Goal: Task Accomplishment & Management: Use online tool/utility

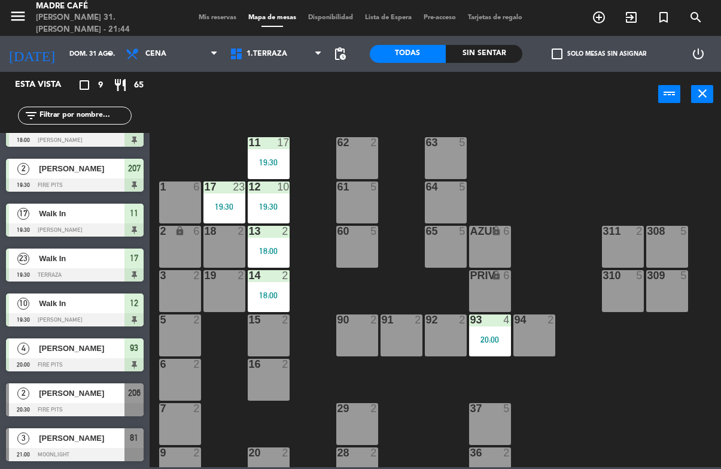
scroll to position [70, 0]
click at [636, 9] on span "exit_to_app" at bounding box center [631, 17] width 32 height 20
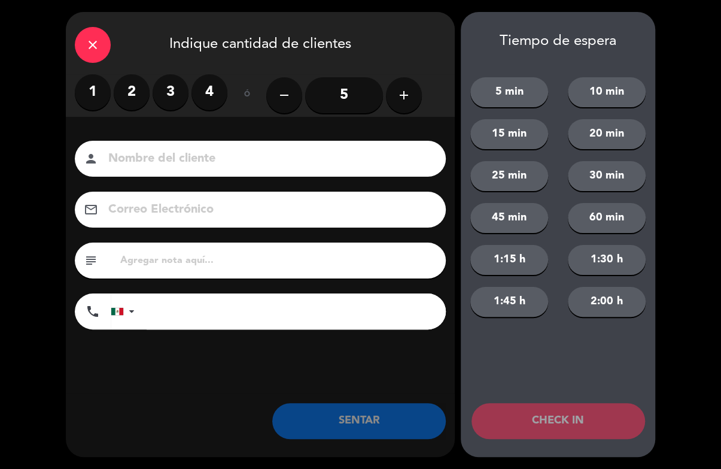
click at [413, 93] on button "add" at bounding box center [404, 95] width 36 height 36
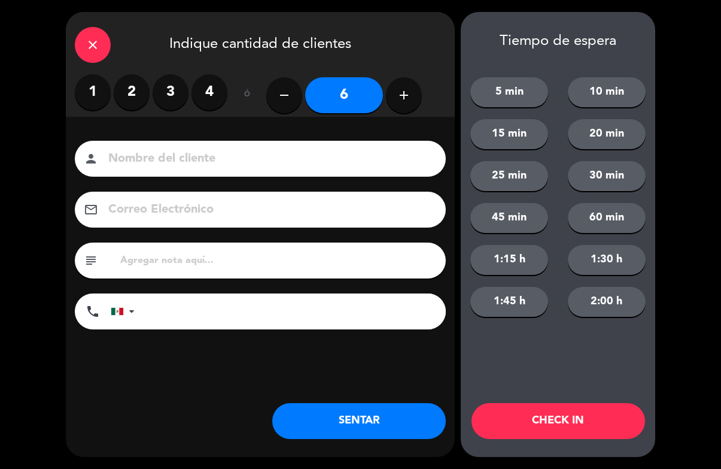
click at [418, 89] on button "add" at bounding box center [404, 95] width 36 height 36
click at [412, 99] on button "add" at bounding box center [404, 95] width 36 height 36
click at [406, 102] on icon "add" at bounding box center [404, 95] width 14 height 14
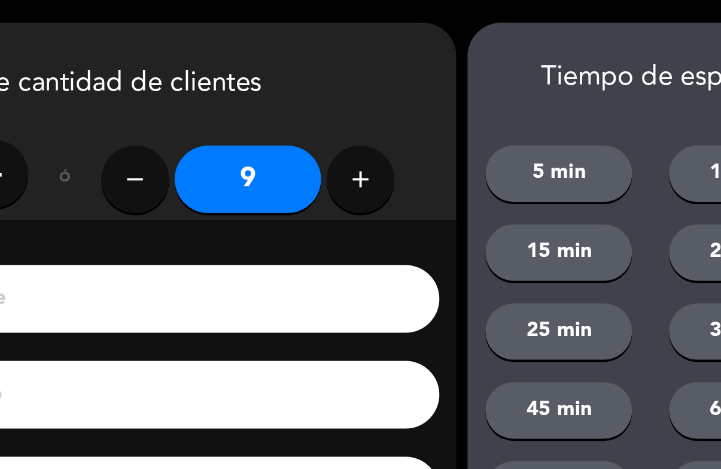
click at [386, 81] on button "add" at bounding box center [404, 95] width 36 height 36
click at [397, 91] on icon "add" at bounding box center [404, 95] width 14 height 14
click at [397, 97] on icon "add" at bounding box center [404, 95] width 14 height 14
click at [397, 95] on icon "add" at bounding box center [404, 95] width 14 height 14
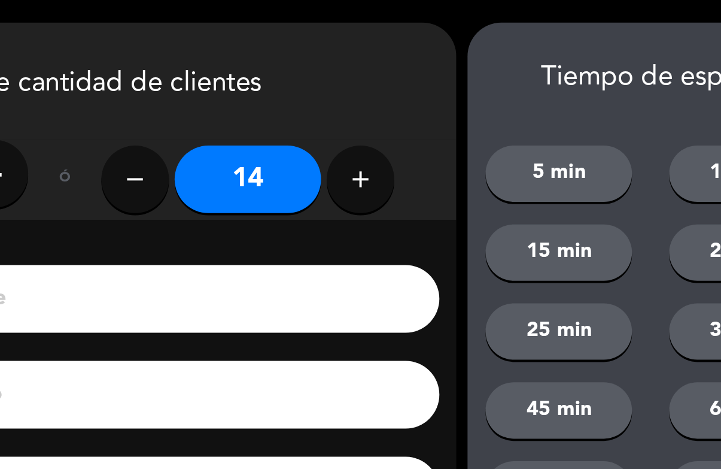
click at [397, 98] on icon "add" at bounding box center [404, 95] width 14 height 14
click at [397, 97] on icon "add" at bounding box center [404, 95] width 14 height 14
click at [397, 94] on icon "add" at bounding box center [404, 95] width 14 height 14
click at [397, 95] on icon "add" at bounding box center [404, 95] width 14 height 14
click at [397, 96] on icon "add" at bounding box center [404, 95] width 14 height 14
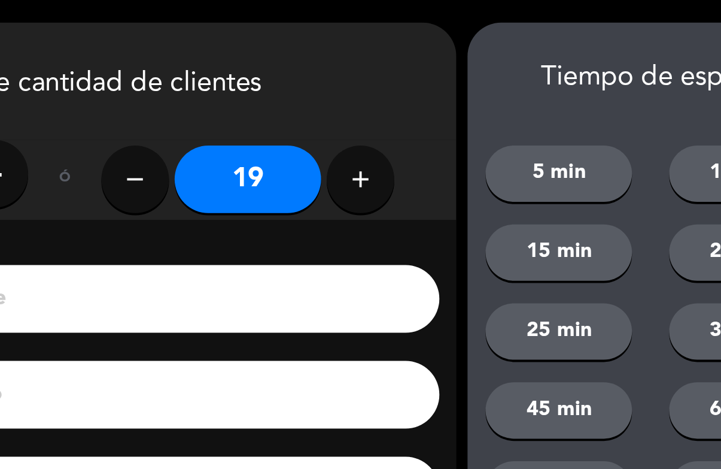
click at [397, 98] on icon "add" at bounding box center [404, 95] width 14 height 14
click at [397, 99] on icon "add" at bounding box center [404, 95] width 14 height 14
click at [397, 98] on icon "add" at bounding box center [404, 95] width 14 height 14
click at [397, 96] on icon "add" at bounding box center [404, 95] width 14 height 14
type input "23"
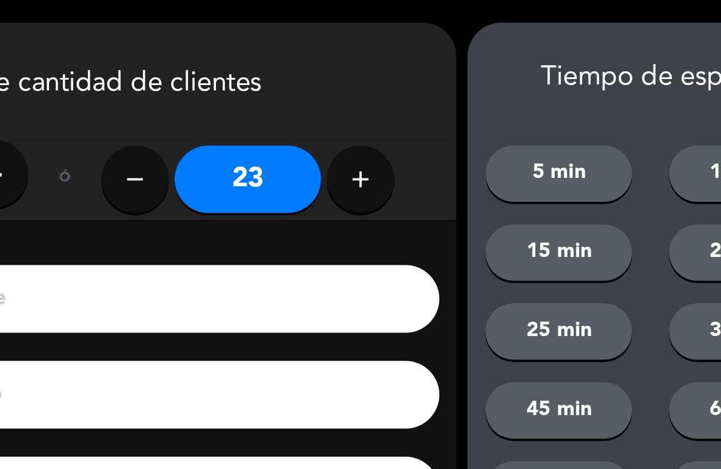
click at [397, 93] on icon "add" at bounding box center [404, 95] width 14 height 14
click at [397, 96] on icon "add" at bounding box center [404, 95] width 14 height 14
click at [397, 95] on icon "add" at bounding box center [404, 95] width 14 height 14
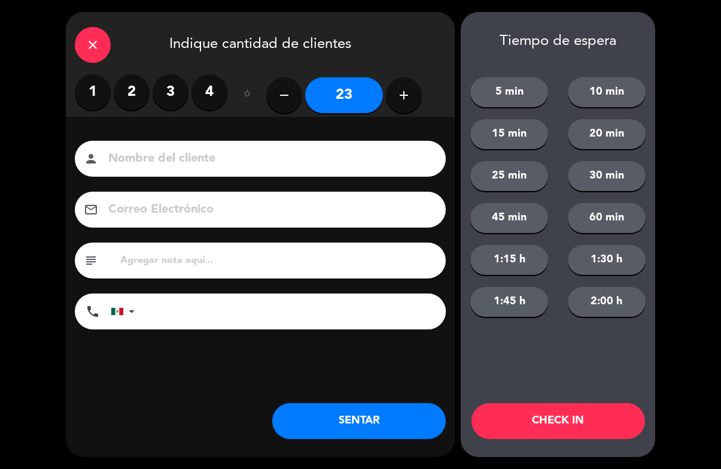
click at [567, 418] on button "CHECK IN" at bounding box center [558, 421] width 174 height 36
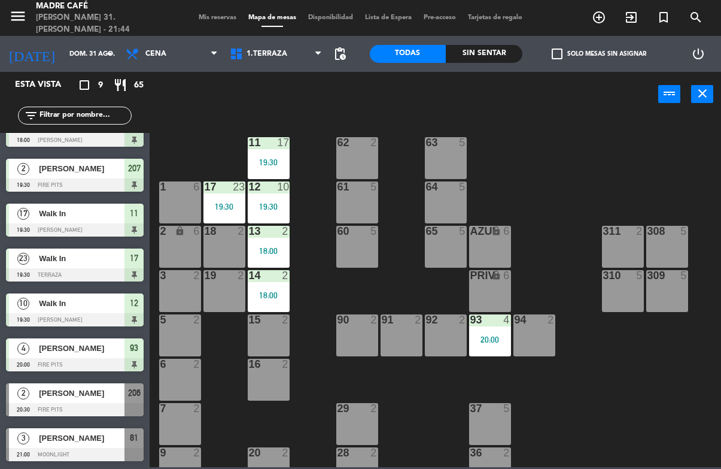
click at [631, 9] on span "exit_to_app" at bounding box center [631, 17] width 32 height 20
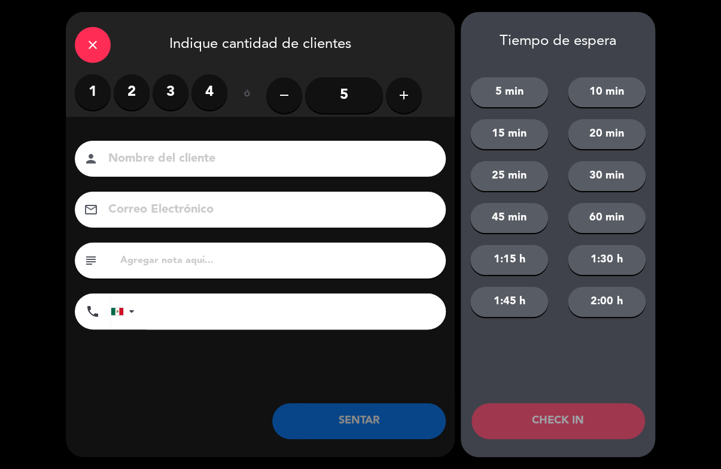
click at [345, 98] on input "5" at bounding box center [344, 95] width 78 height 36
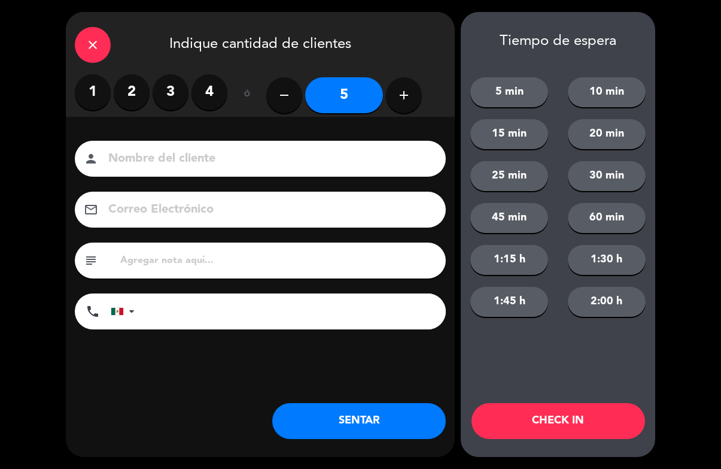
click at [551, 416] on button "CHECK IN" at bounding box center [558, 421] width 174 height 36
